Goal: Task Accomplishment & Management: Use online tool/utility

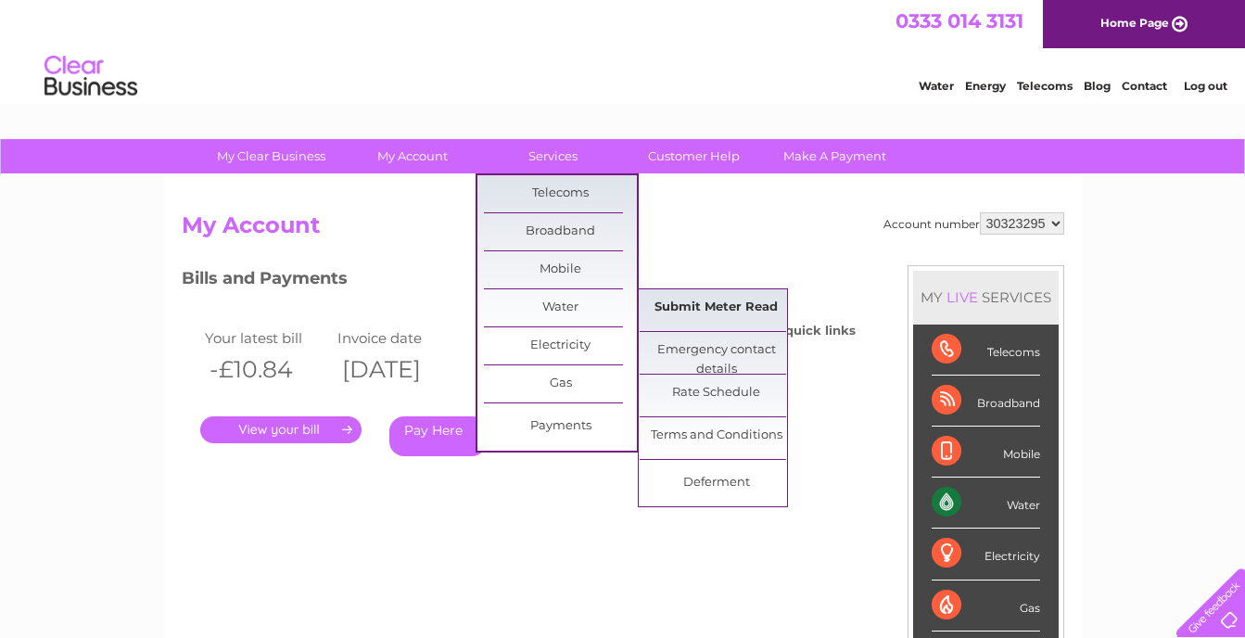
click at [696, 310] on link "Submit Meter Read" at bounding box center [715, 307] width 153 height 37
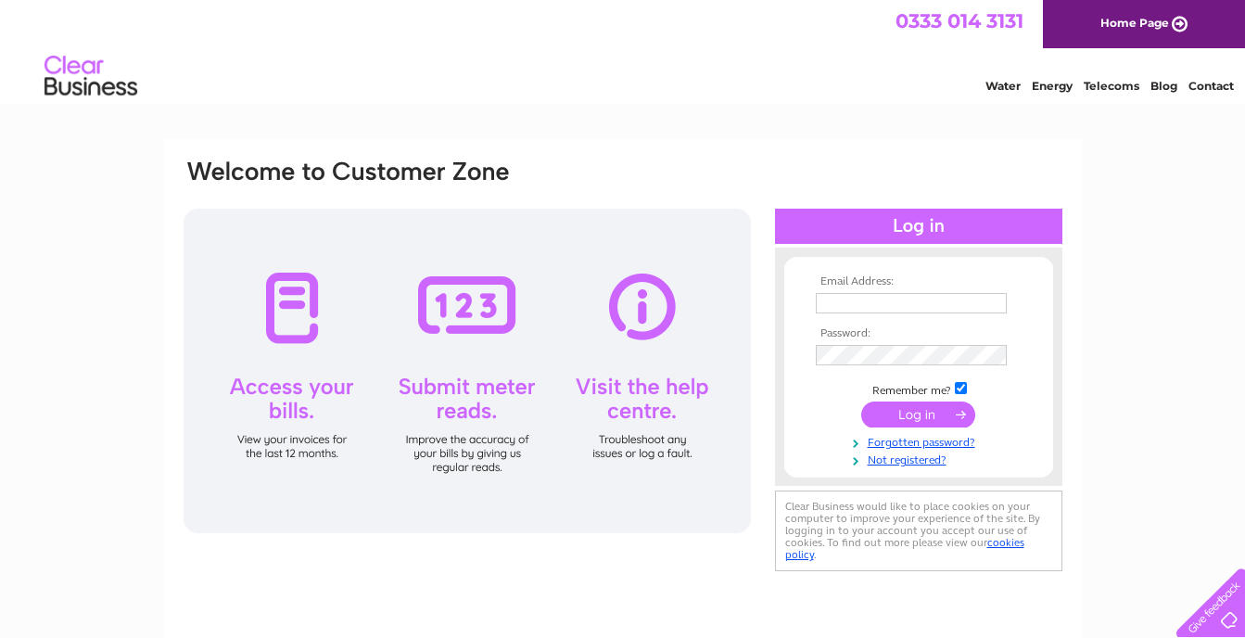
click at [878, 300] on input "text" at bounding box center [911, 303] width 191 height 20
type input "[EMAIL_ADDRESS][DOMAIN_NAME]"
click at [926, 418] on input "submit" at bounding box center [918, 416] width 114 height 26
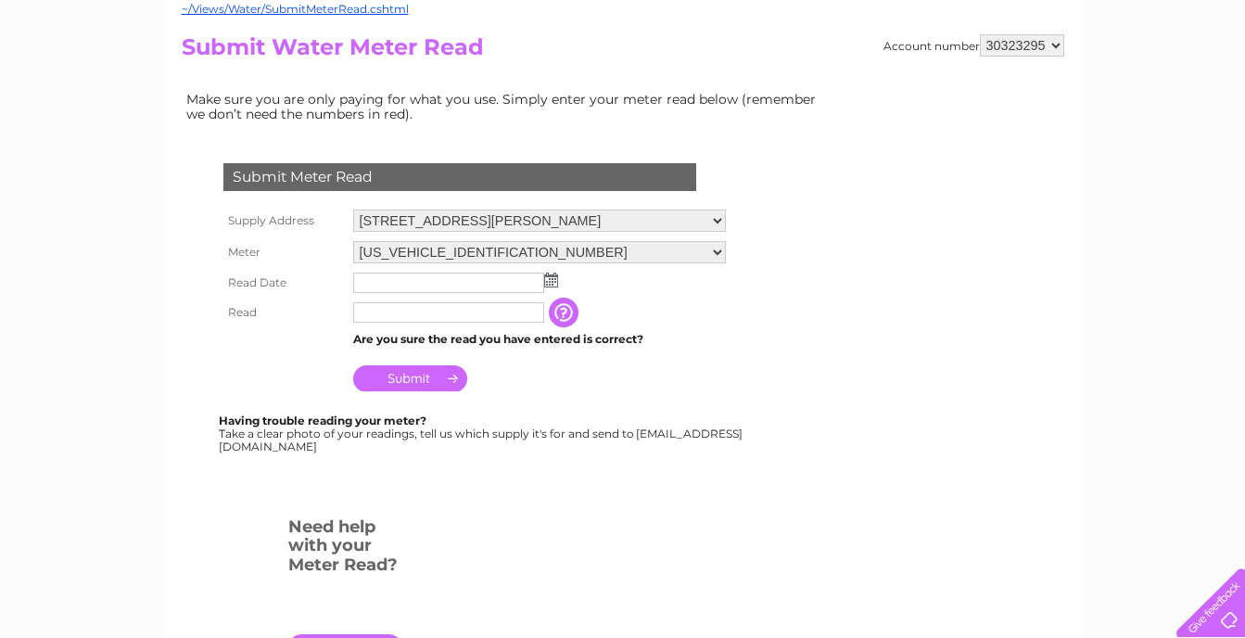
scroll to position [192, 0]
click at [555, 280] on img at bounding box center [551, 279] width 14 height 15
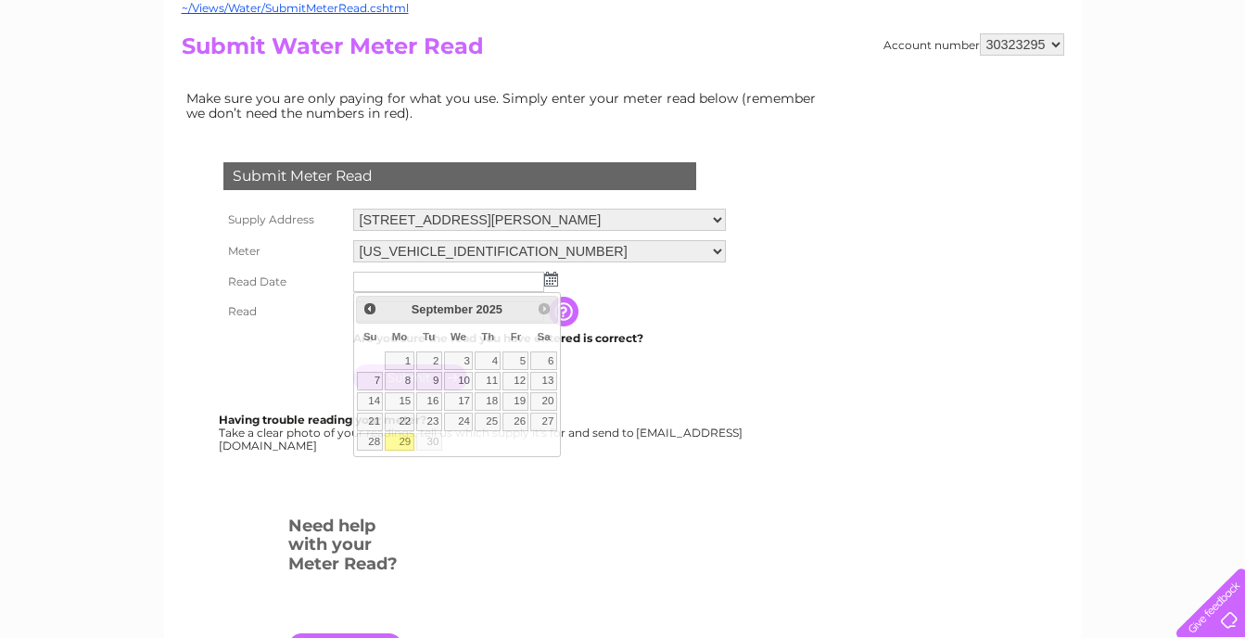
click at [749, 379] on form "Submit Meter Read Supply Address 3 Millar Crescent, Edinburgh, EH10 5HN Meter 0…" at bounding box center [506, 419] width 649 height 588
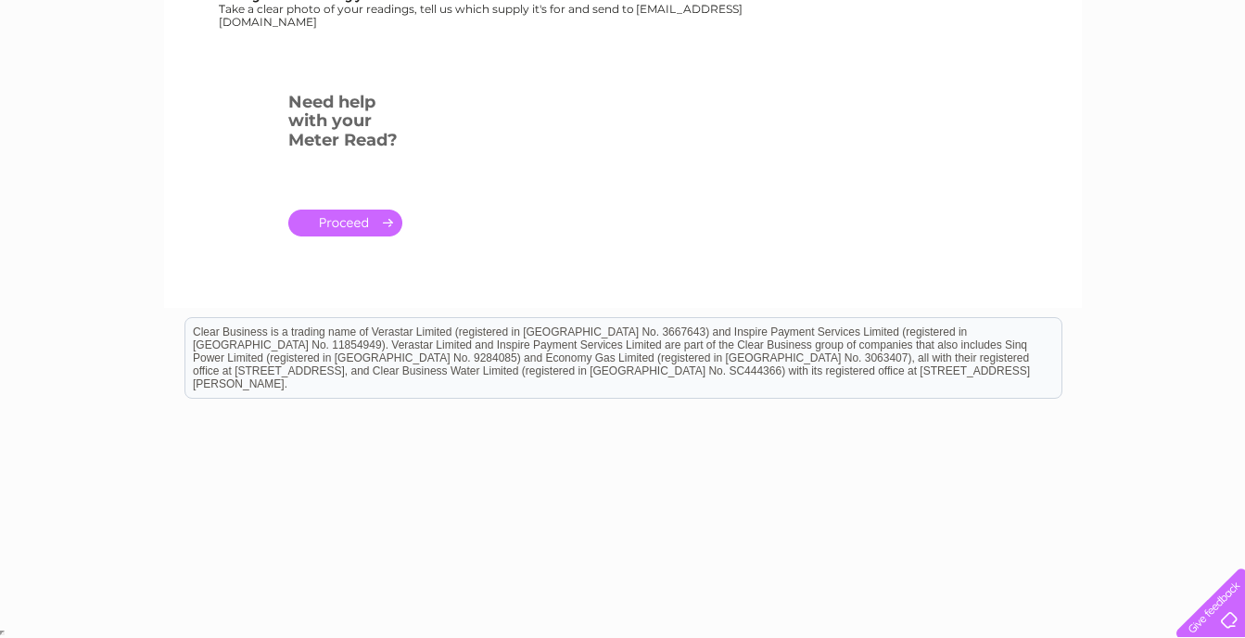
scroll to position [616, 0]
